Goal: Check status: Check status

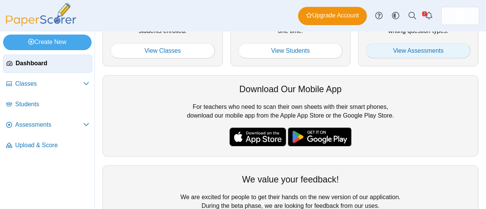
scroll to position [152, 0]
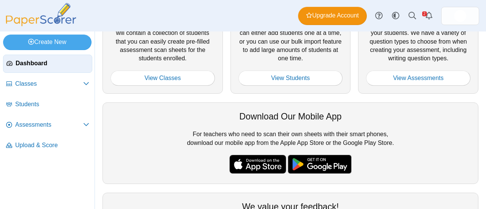
click at [416, 53] on div "Manage Assessments Finally, you will want to create assessments for collecting …" at bounding box center [418, 39] width 120 height 110
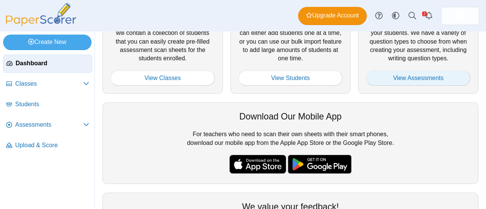
click at [417, 71] on link "View Assessments" at bounding box center [418, 78] width 104 height 15
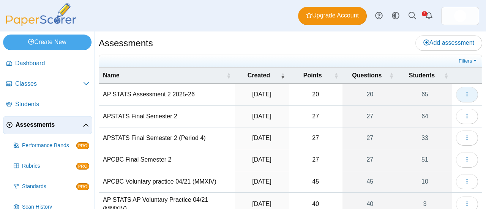
click at [465, 95] on button "button" at bounding box center [467, 94] width 22 height 15
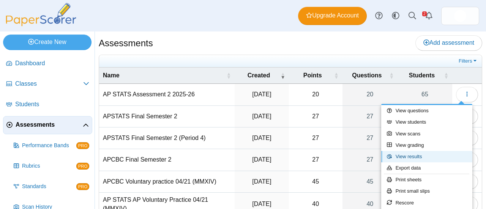
click at [420, 154] on link "View results" at bounding box center [426, 156] width 91 height 11
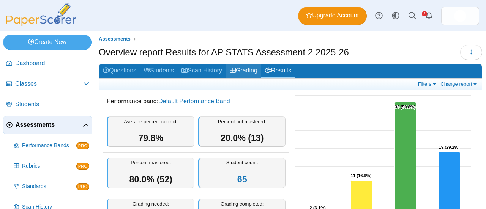
click at [249, 69] on link "Grading" at bounding box center [243, 71] width 35 height 14
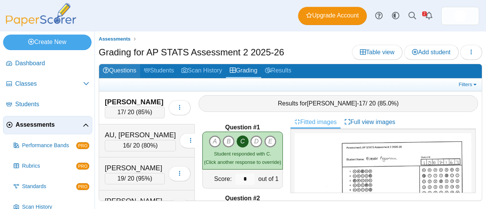
click at [119, 69] on link "Questions" at bounding box center [119, 71] width 41 height 14
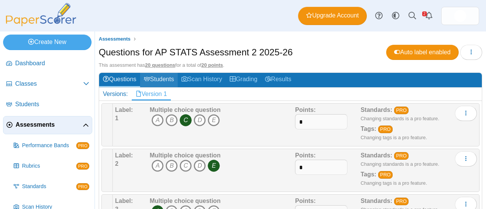
click at [160, 81] on link "Students" at bounding box center [159, 80] width 38 height 14
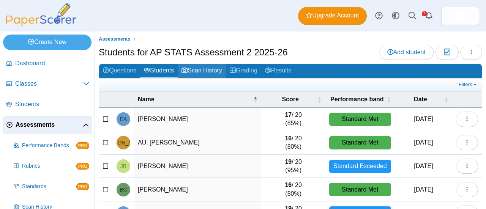
click at [207, 73] on link "Scan History" at bounding box center [202, 71] width 48 height 14
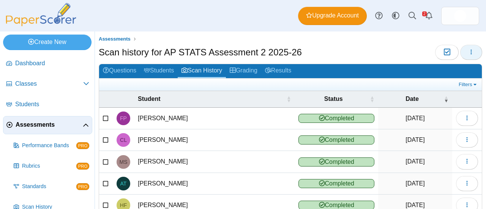
click at [462, 55] on button "button" at bounding box center [471, 52] width 22 height 15
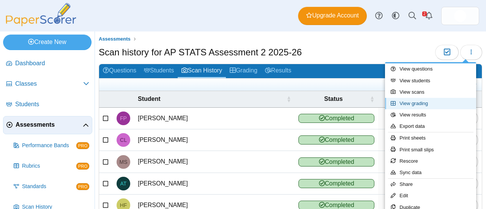
click at [434, 104] on link "View grading" at bounding box center [430, 103] width 91 height 11
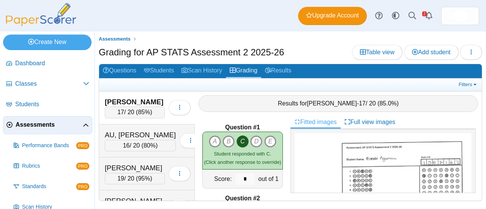
click at [30, 123] on span "Assessments" at bounding box center [49, 125] width 67 height 8
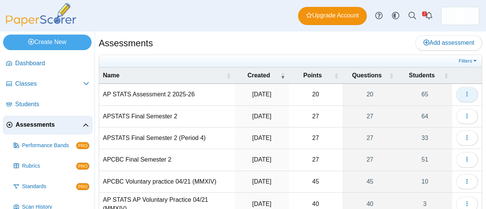
click at [464, 92] on icon "button" at bounding box center [467, 94] width 6 height 6
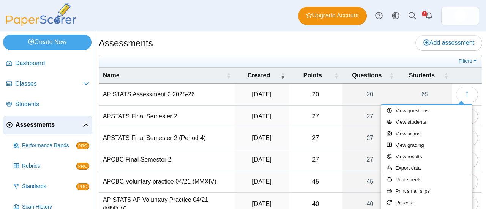
click at [404, 61] on ul at bounding box center [280, 61] width 354 height 8
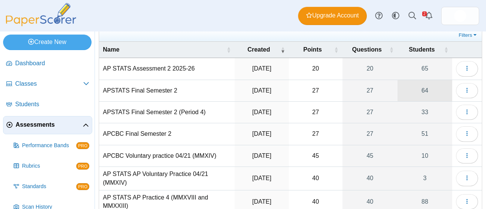
scroll to position [38, 0]
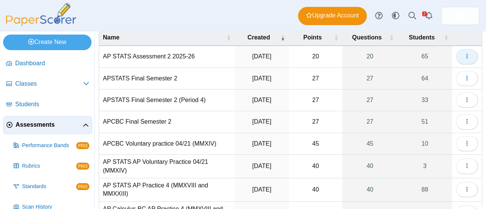
click at [464, 56] on icon "button" at bounding box center [467, 56] width 6 height 6
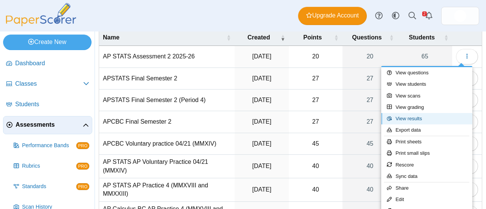
click at [415, 119] on link "View results" at bounding box center [426, 118] width 91 height 11
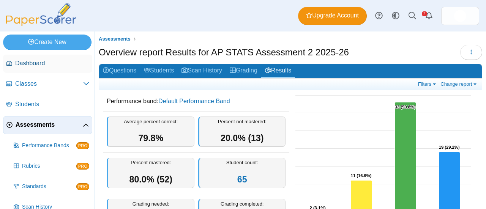
click at [63, 68] on link "Dashboard" at bounding box center [47, 64] width 89 height 18
